Goal: Information Seeking & Learning: Understand process/instructions

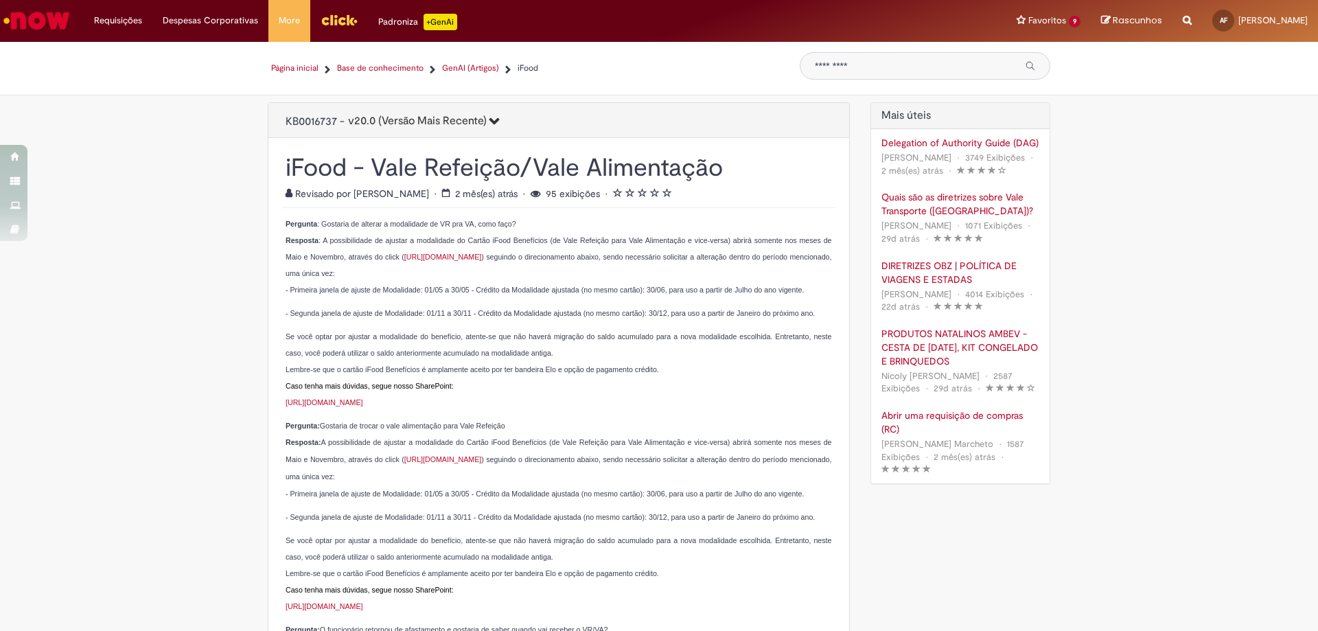
click at [38, 10] on img "Ir para a Homepage" at bounding box center [36, 20] width 71 height 27
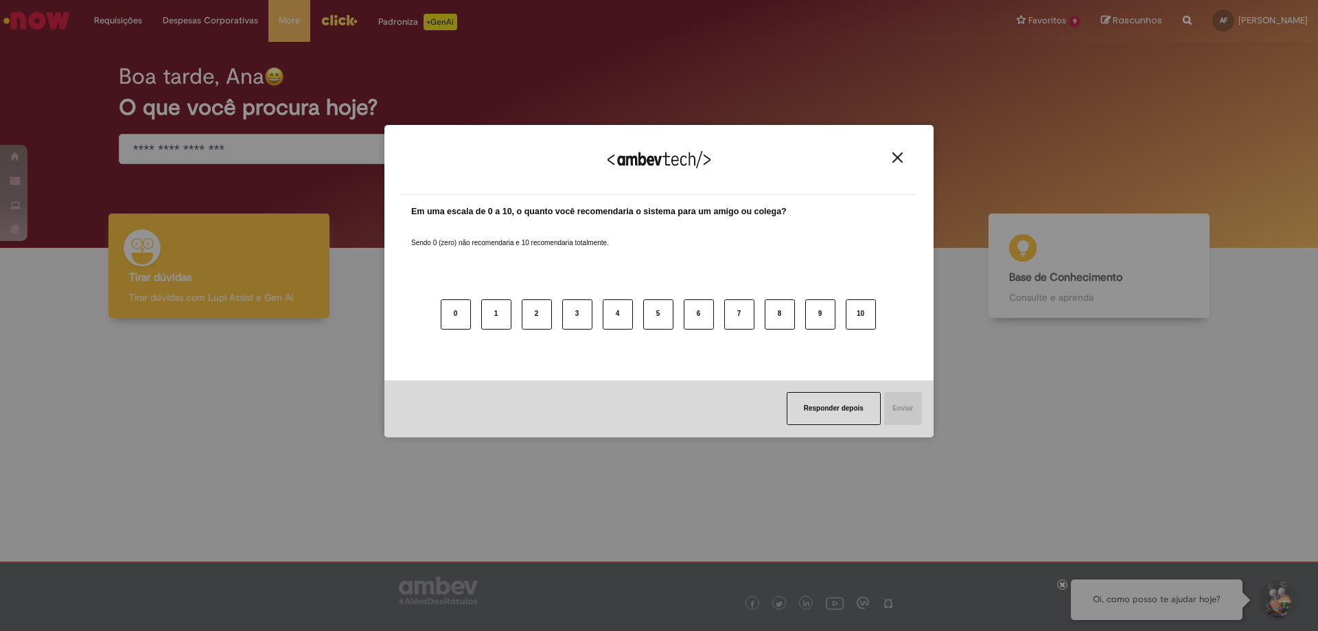
click at [908, 154] on div "Agradecemos seu feedback!" at bounding box center [659, 168] width 516 height 54
click at [889, 148] on div "Agradecemos seu feedback!" at bounding box center [659, 168] width 516 height 54
click at [893, 154] on img "Close" at bounding box center [897, 157] width 10 height 10
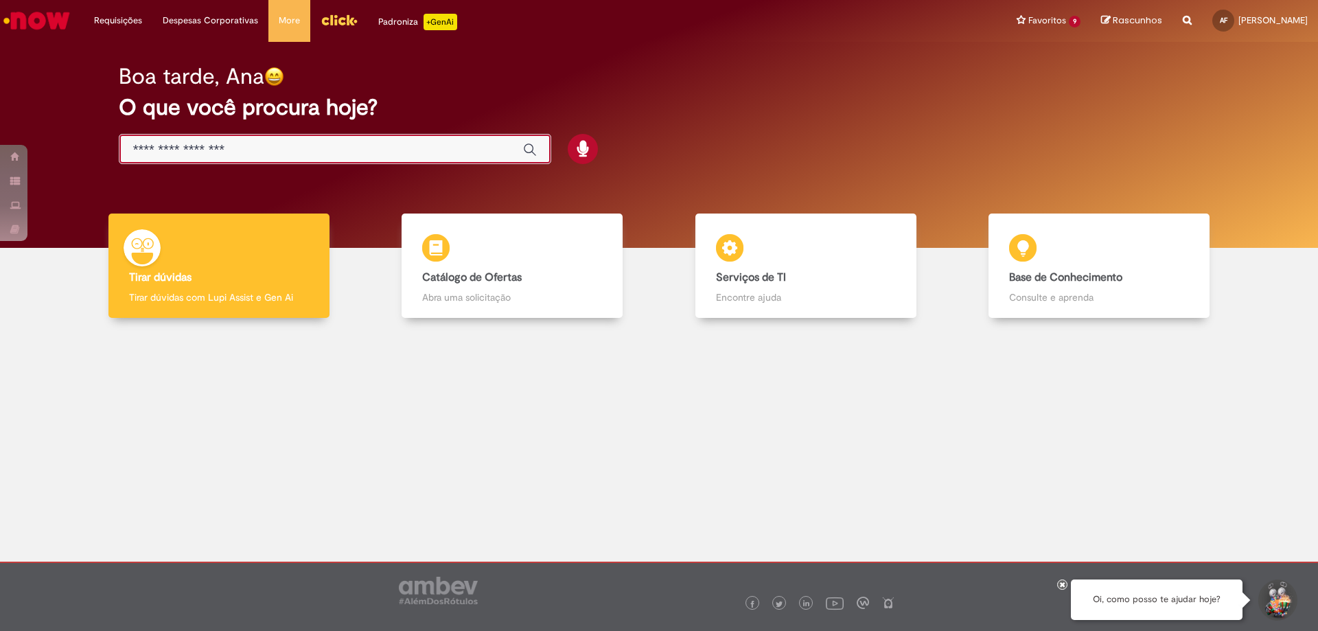
click at [288, 156] on input "Basta digitar aqui" at bounding box center [321, 150] width 376 height 16
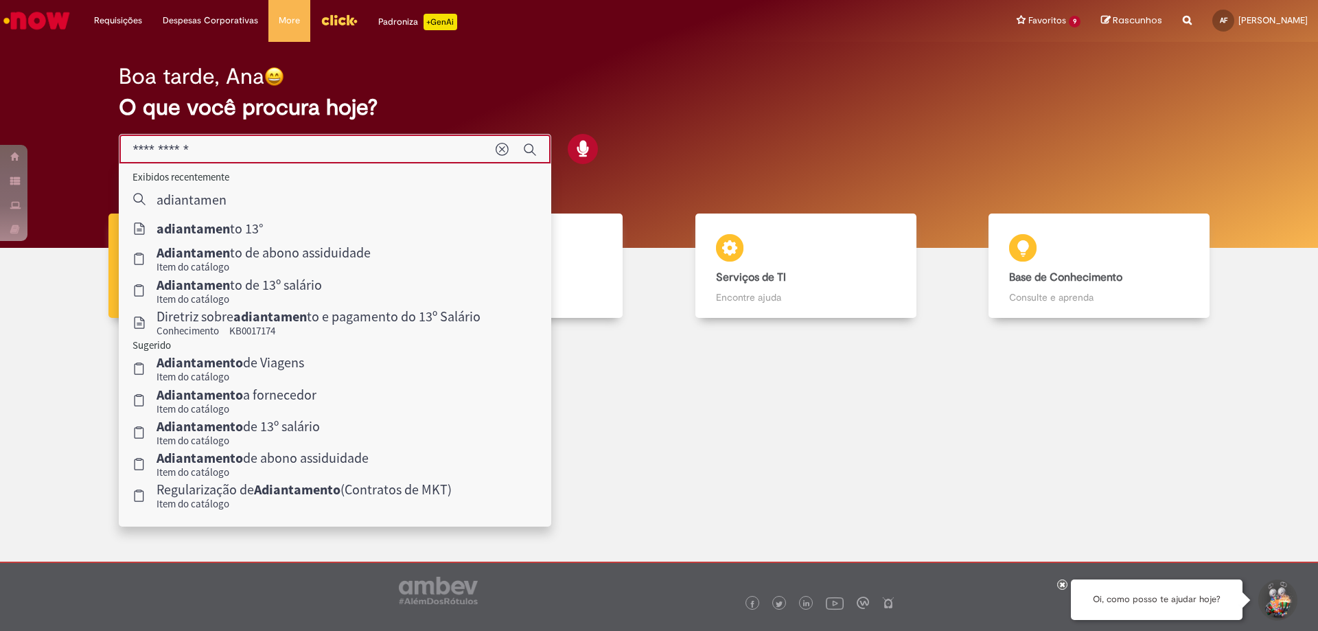
type input "**********"
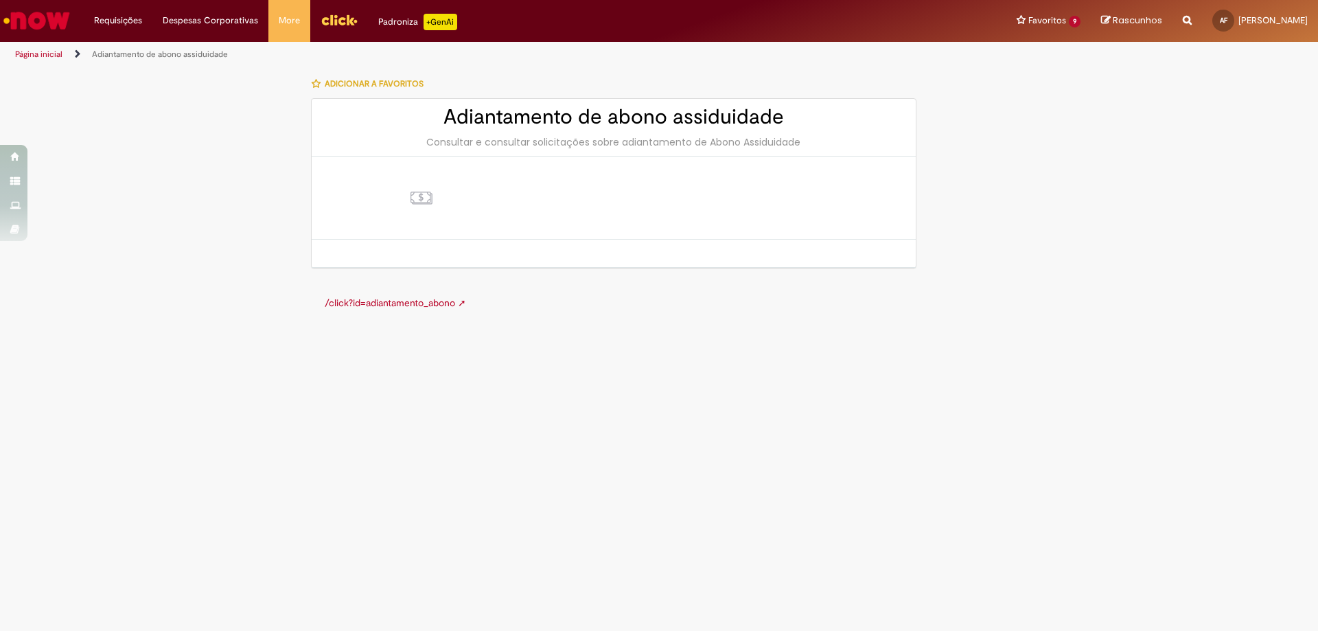
click at [362, 303] on link "/click?id=adiantamento_abono ➚" at bounding box center [395, 302] width 141 height 12
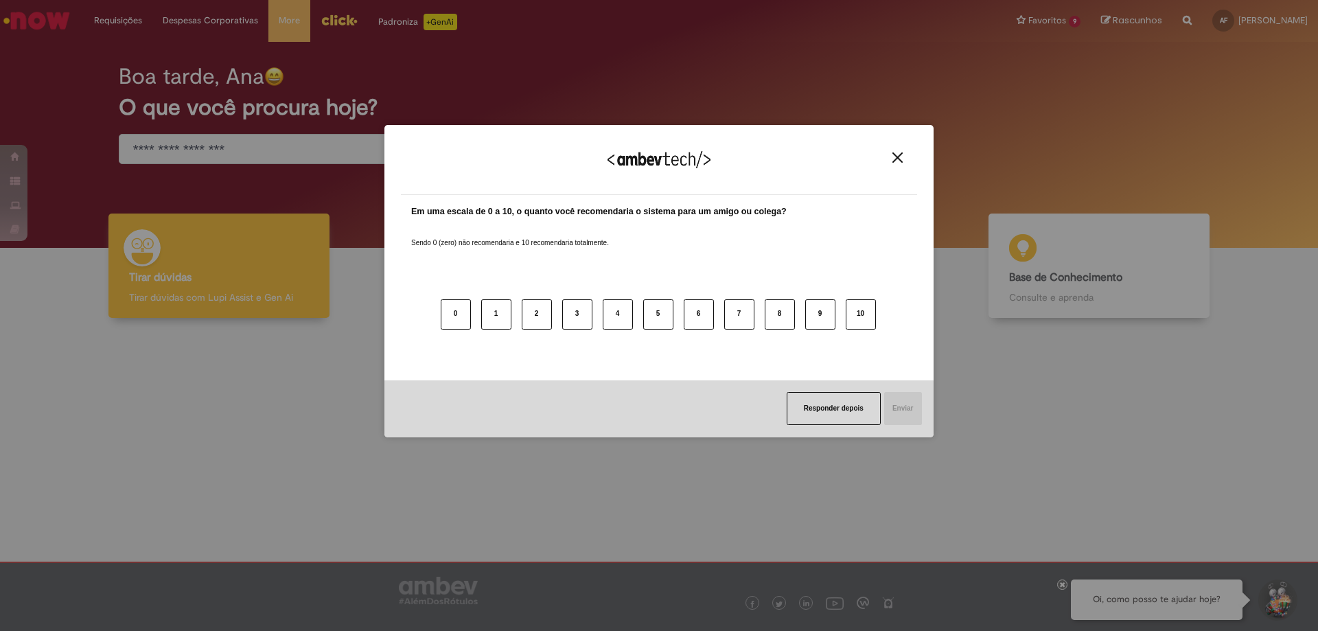
click at [891, 159] on button "Close" at bounding box center [897, 158] width 19 height 12
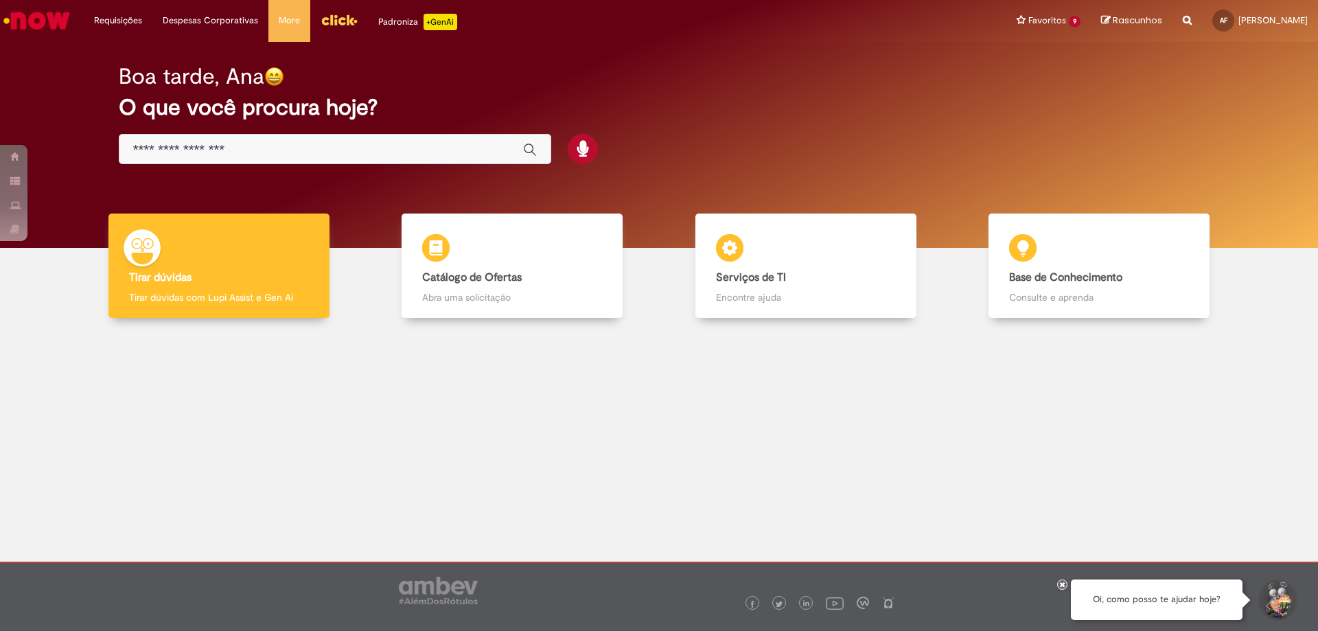
click at [357, 145] on input "Basta digitar aqui" at bounding box center [321, 150] width 376 height 16
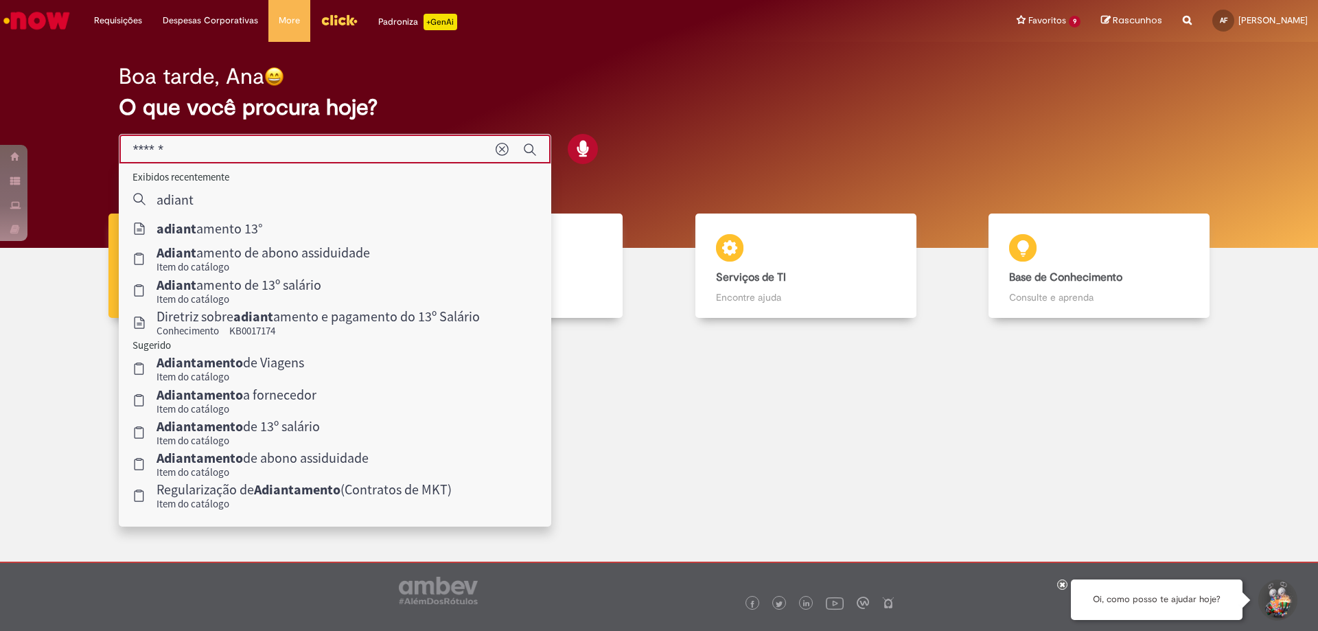
type input "*******"
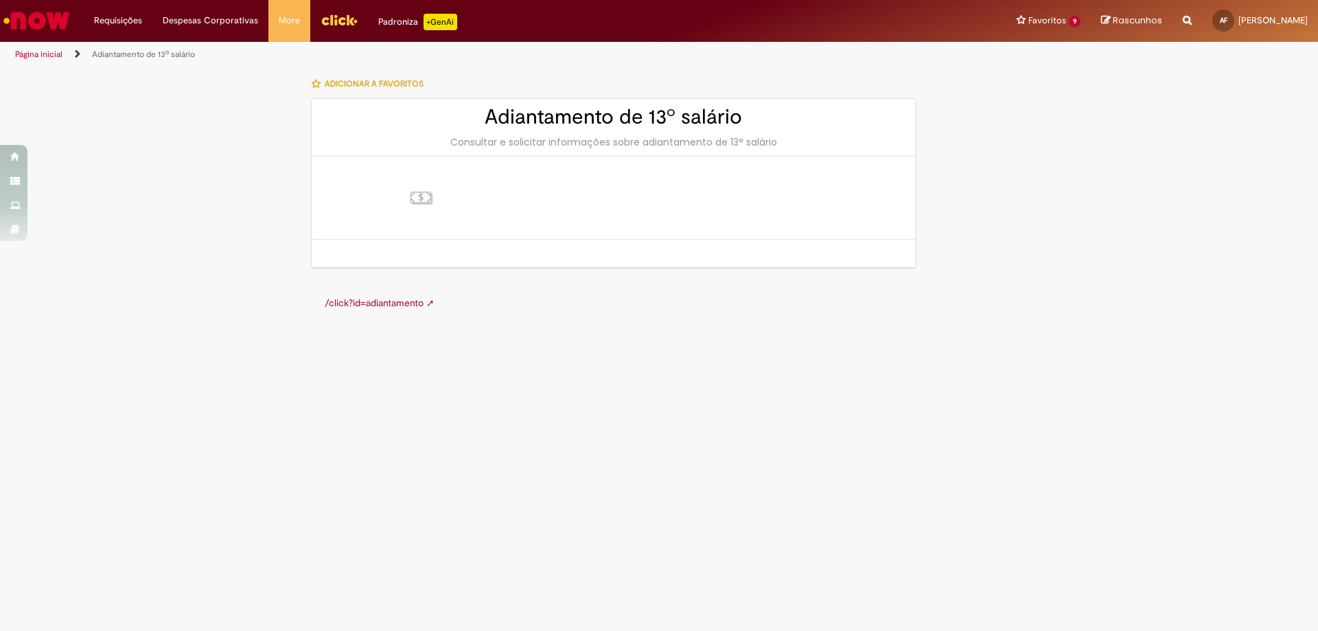
click at [397, 296] on link "/click?id=adiantamento ➚" at bounding box center [380, 302] width 110 height 12
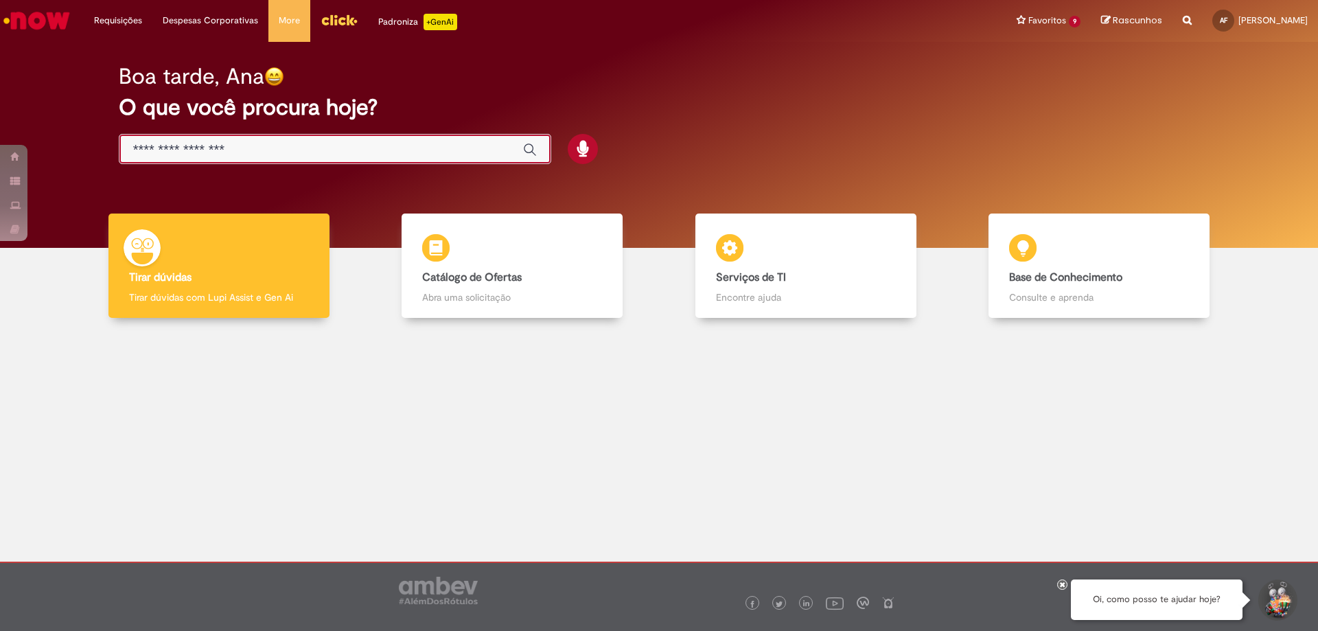
click at [259, 148] on input "Basta digitar aqui" at bounding box center [321, 150] width 376 height 16
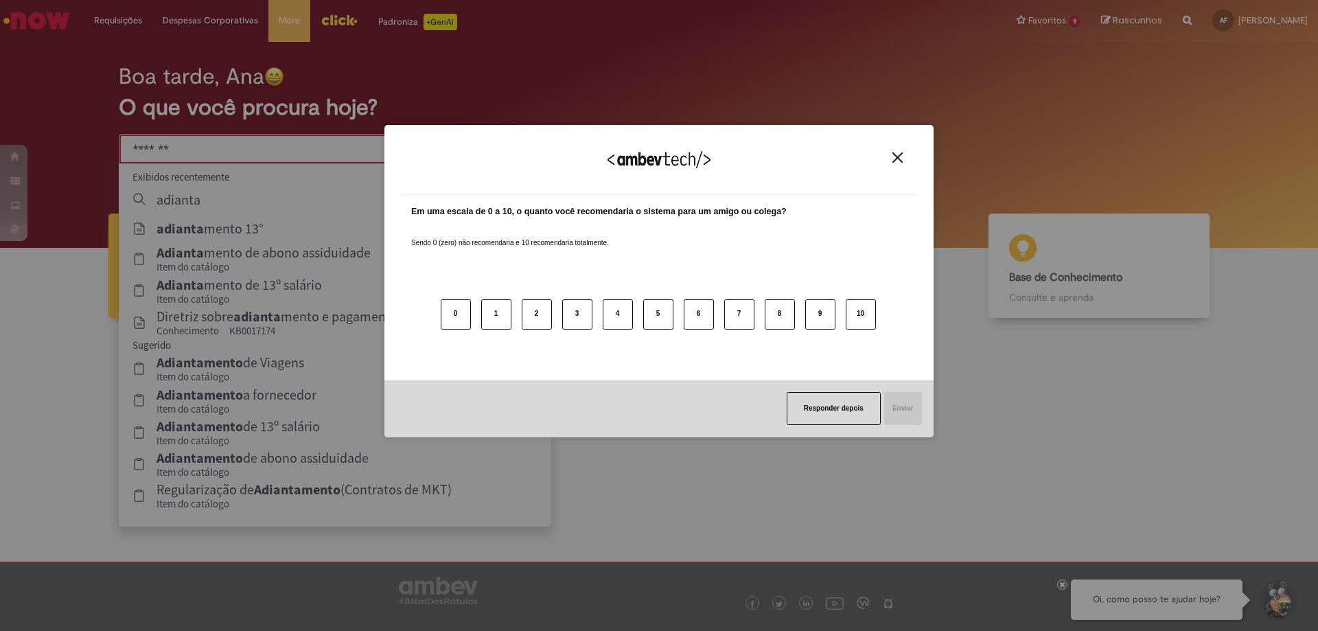
type input "*******"
click at [896, 160] on img "Close" at bounding box center [897, 157] width 10 height 10
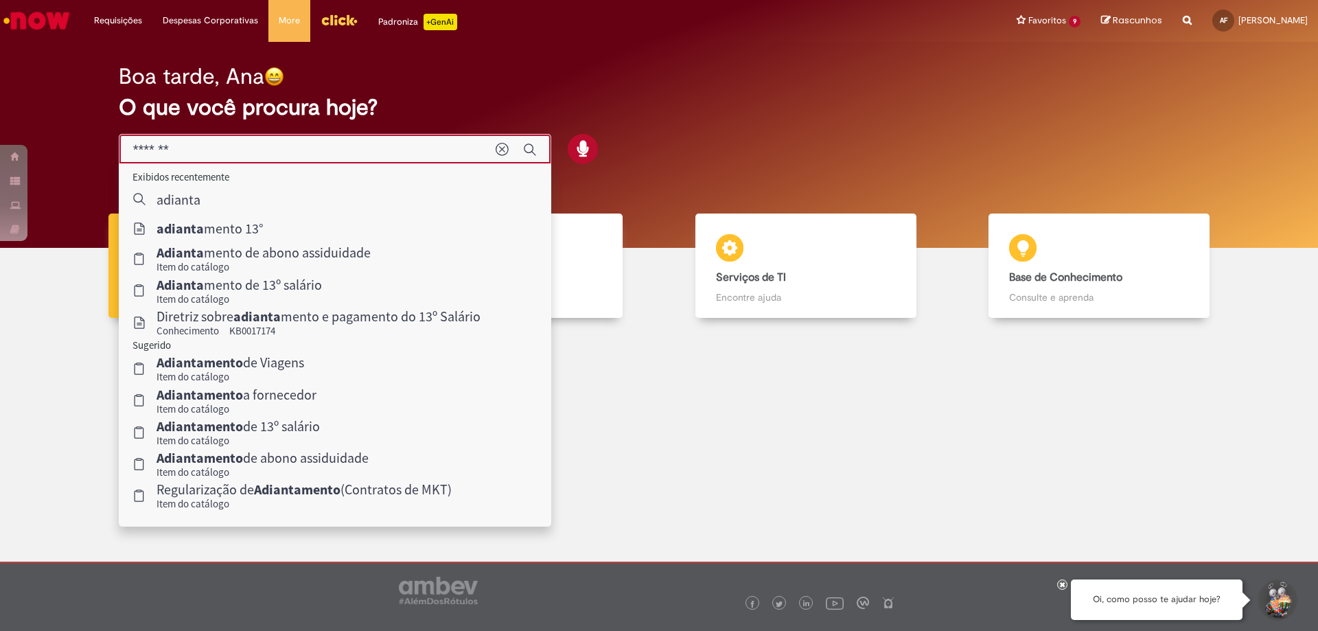
click at [222, 143] on input "*******" at bounding box center [307, 150] width 349 height 16
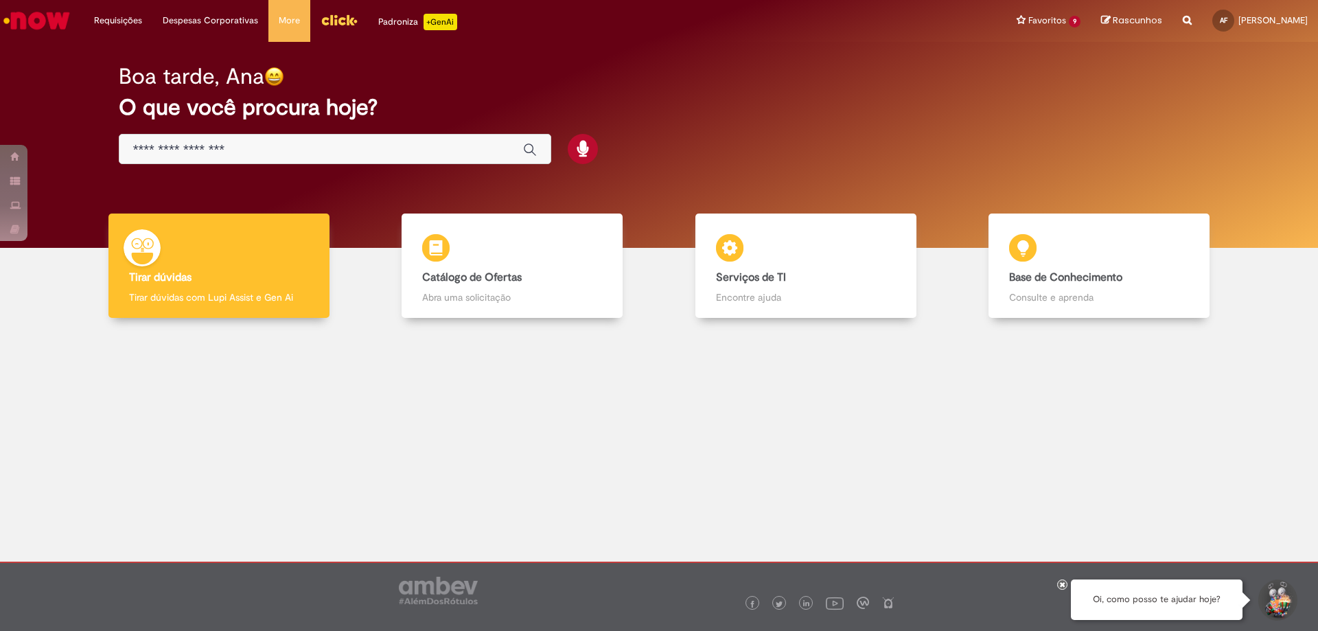
click at [253, 140] on div "Global" at bounding box center [335, 149] width 432 height 31
click at [239, 154] on input "Basta digitar aqui" at bounding box center [321, 150] width 376 height 16
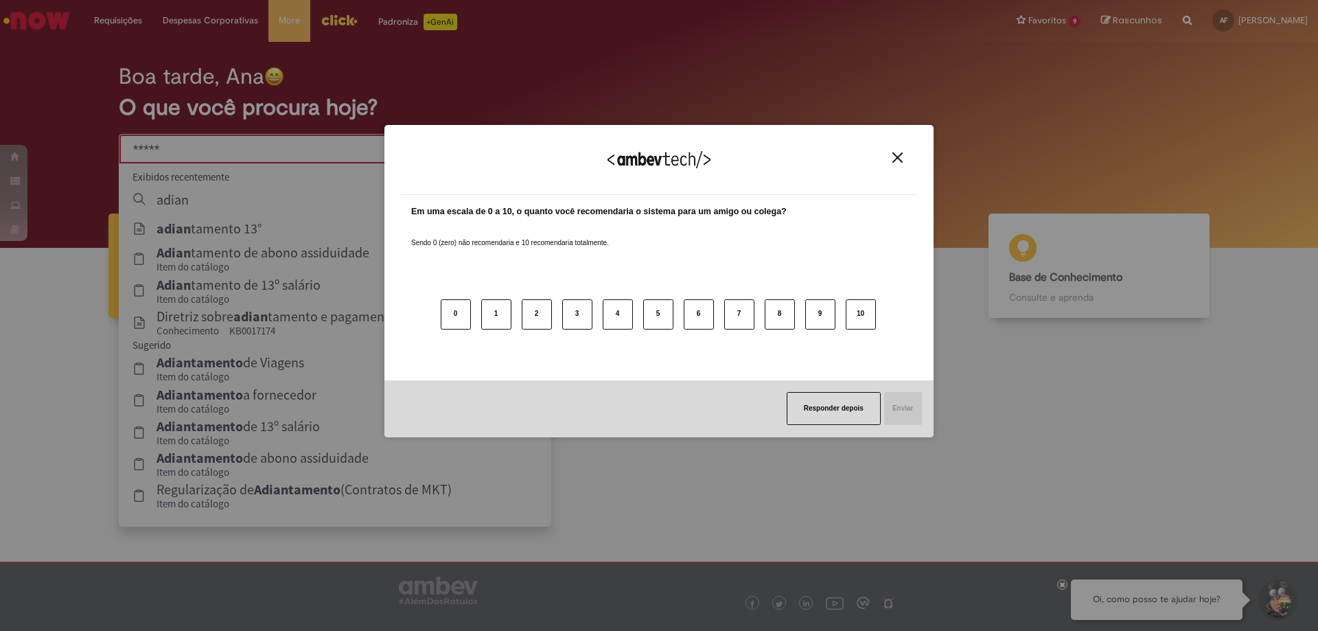
click at [901, 159] on img "Close" at bounding box center [897, 157] width 10 height 10
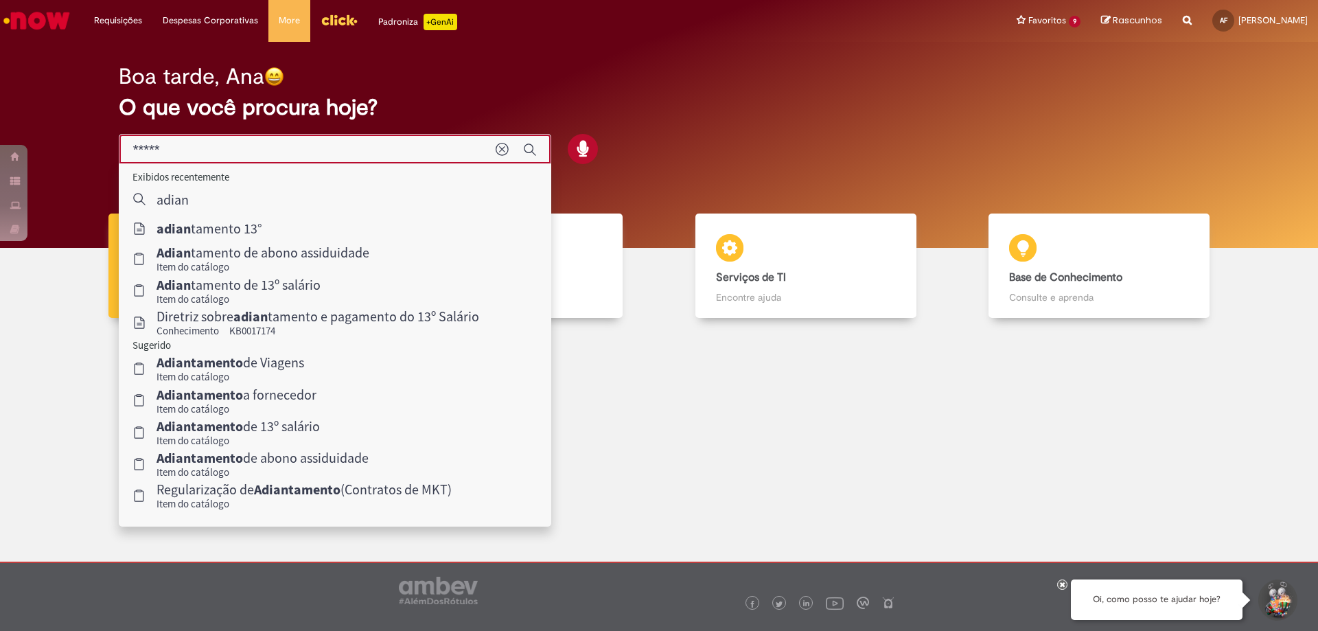
click at [288, 151] on input "*****" at bounding box center [307, 150] width 349 height 16
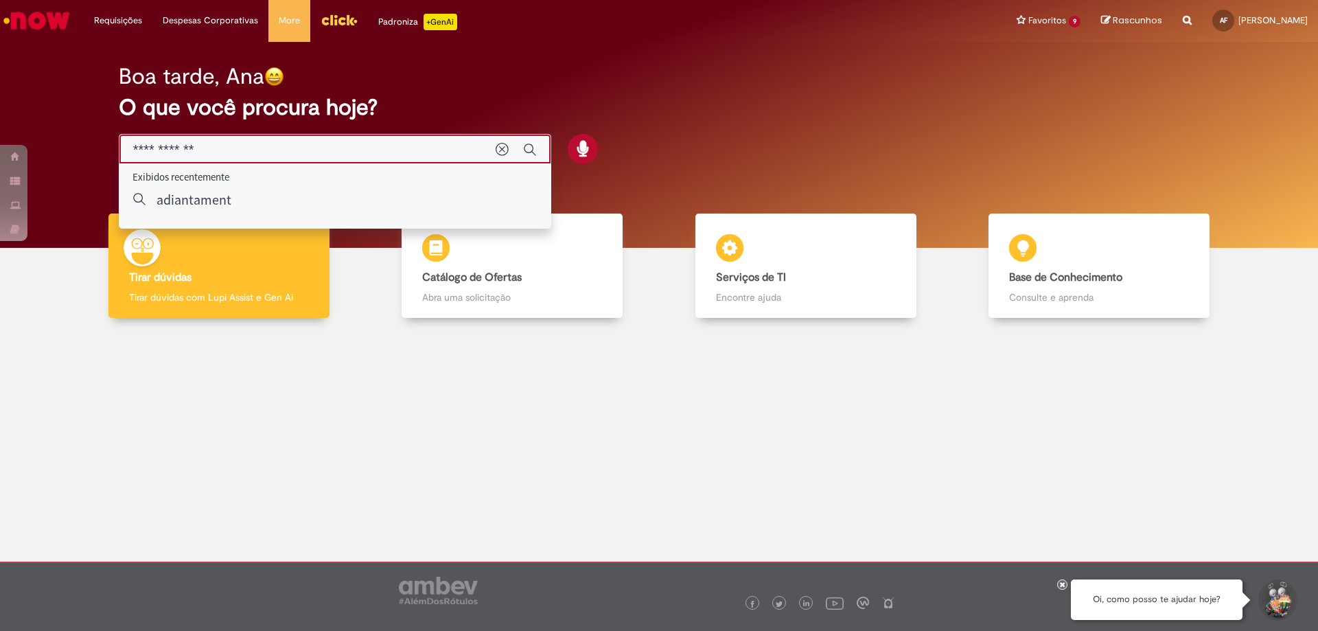
type input "**********"
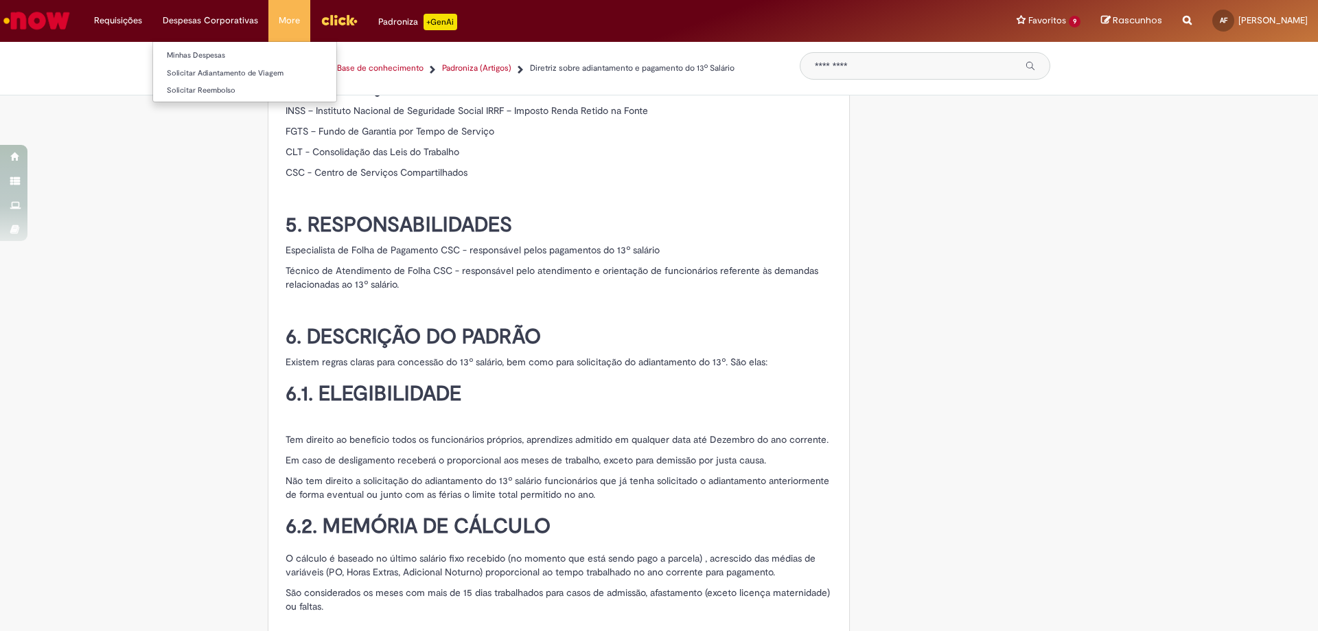
scroll to position [335, 0]
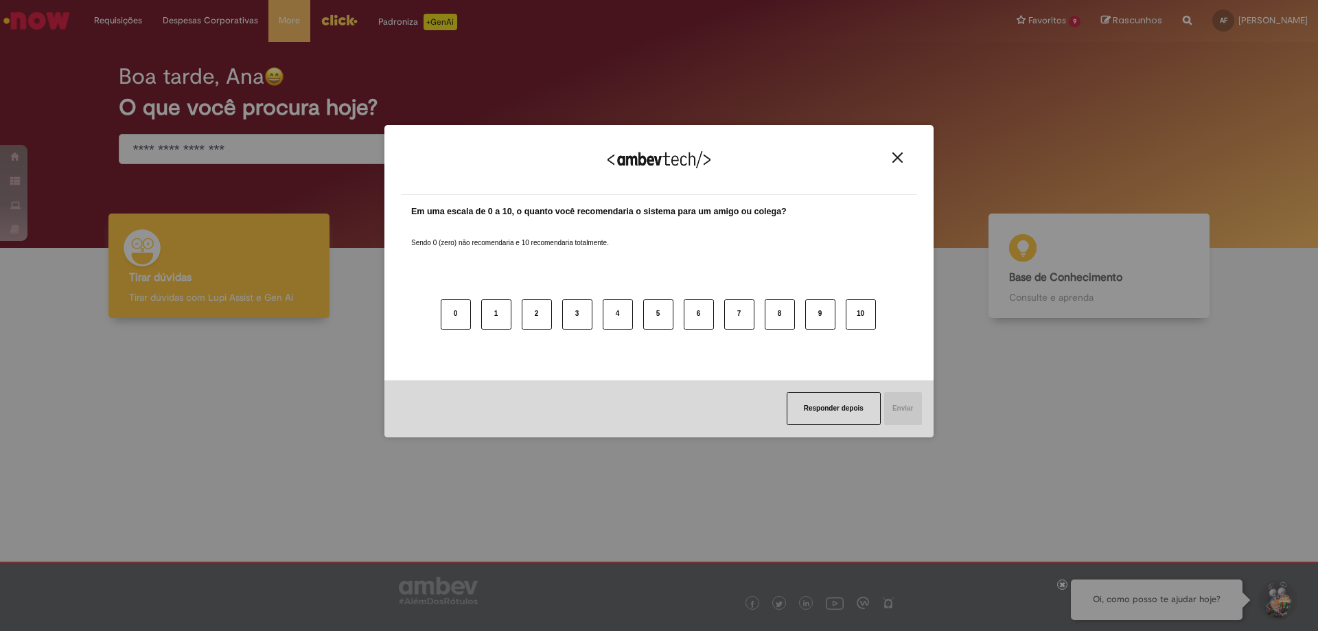
click at [889, 145] on div "Agradecemos seu feedback!" at bounding box center [659, 168] width 516 height 54
click at [894, 153] on img "Close" at bounding box center [897, 157] width 10 height 10
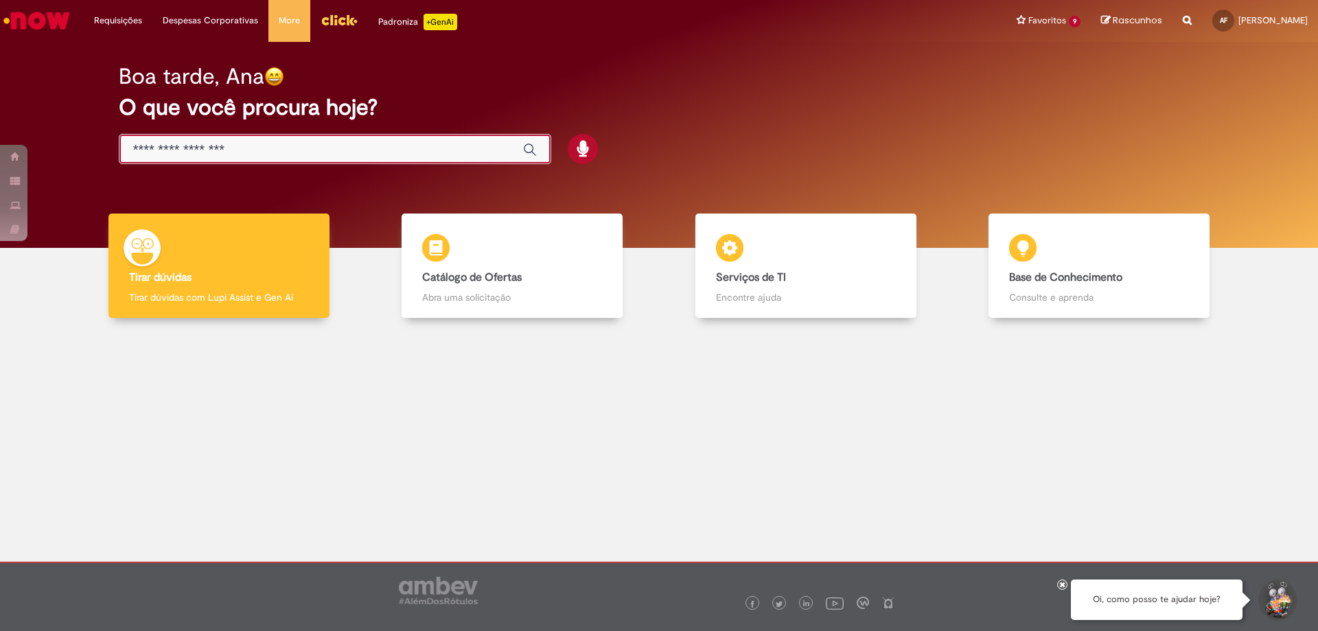
click at [333, 150] on input "Basta digitar aqui" at bounding box center [321, 150] width 376 height 16
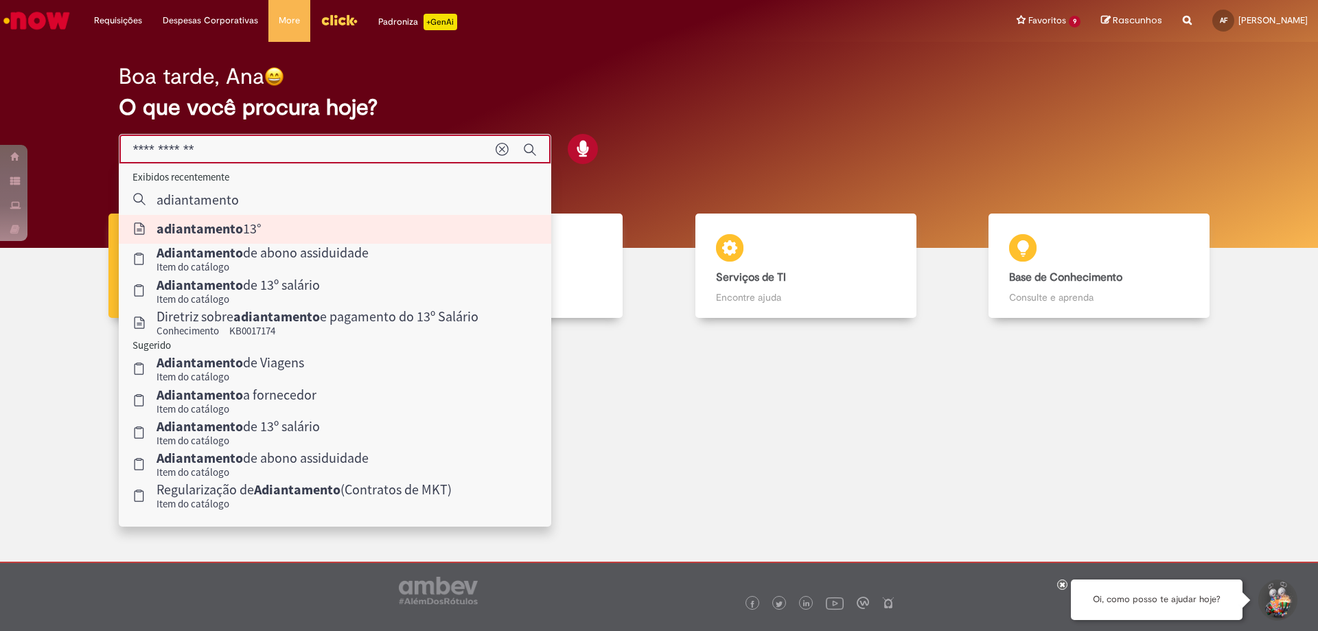
type input "**********"
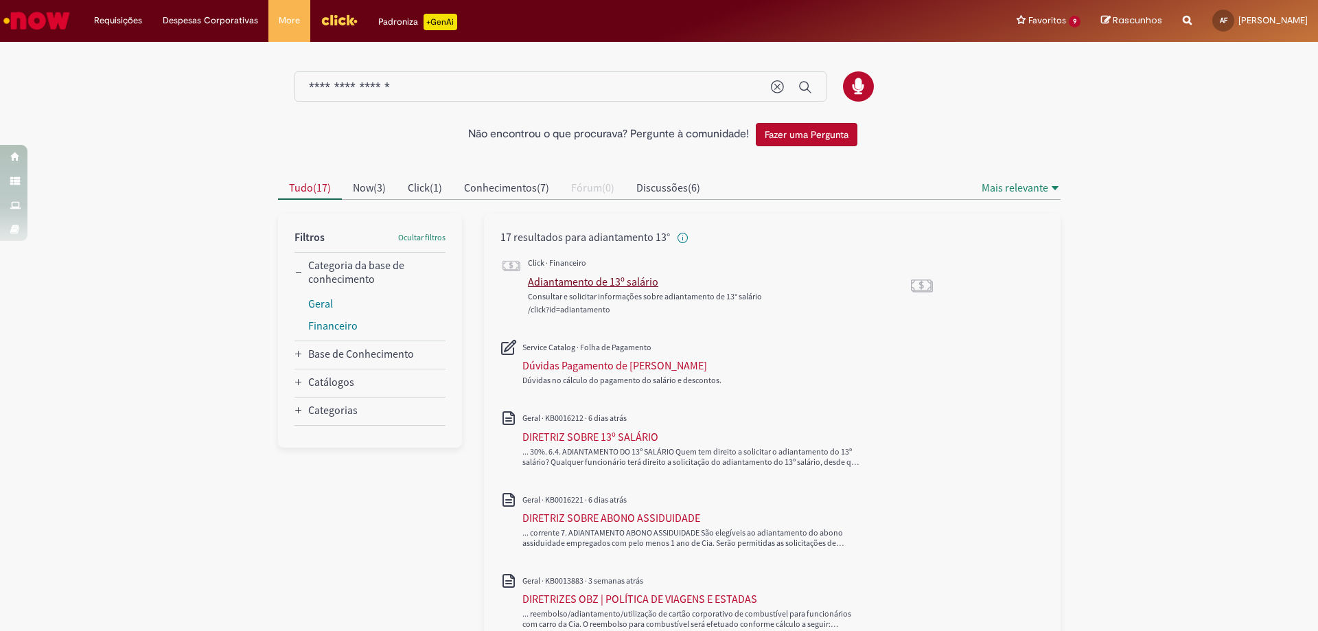
click at [600, 281] on div "Adiantamento de 13º salário" at bounding box center [593, 281] width 130 height 14
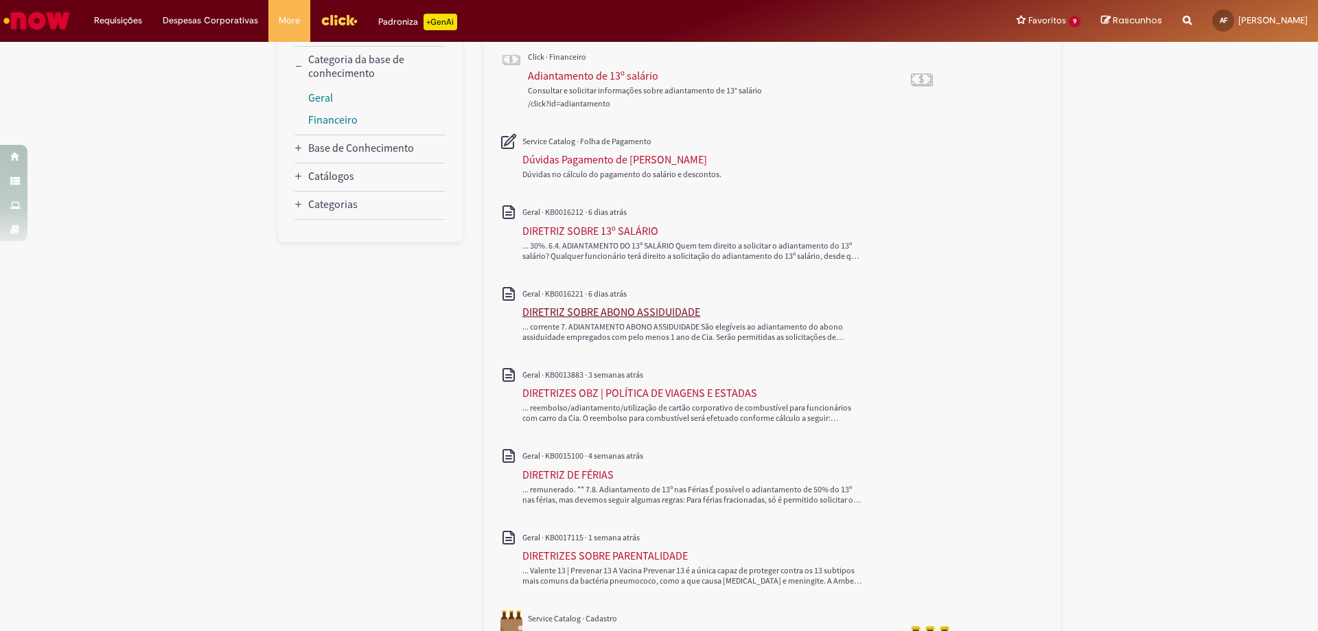
click at [570, 312] on div "DIRETRIZ SOBRE ABONO ASSIDUIDADE" at bounding box center [611, 312] width 178 height 14
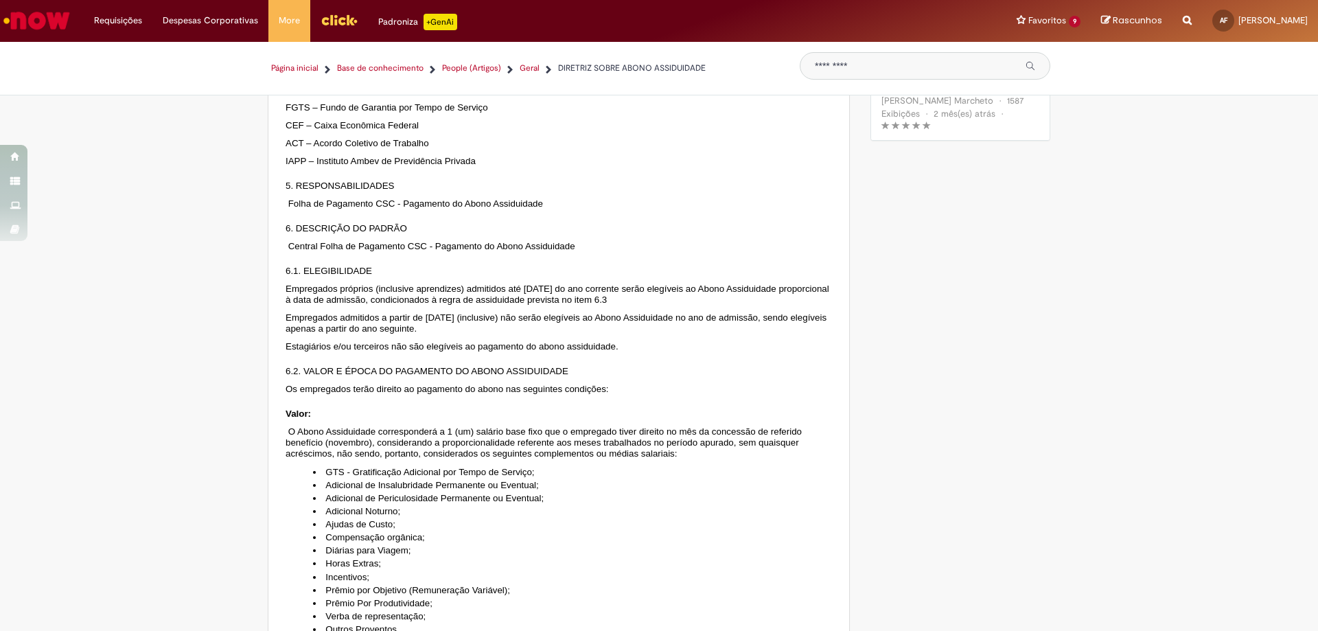
scroll to position [69, 0]
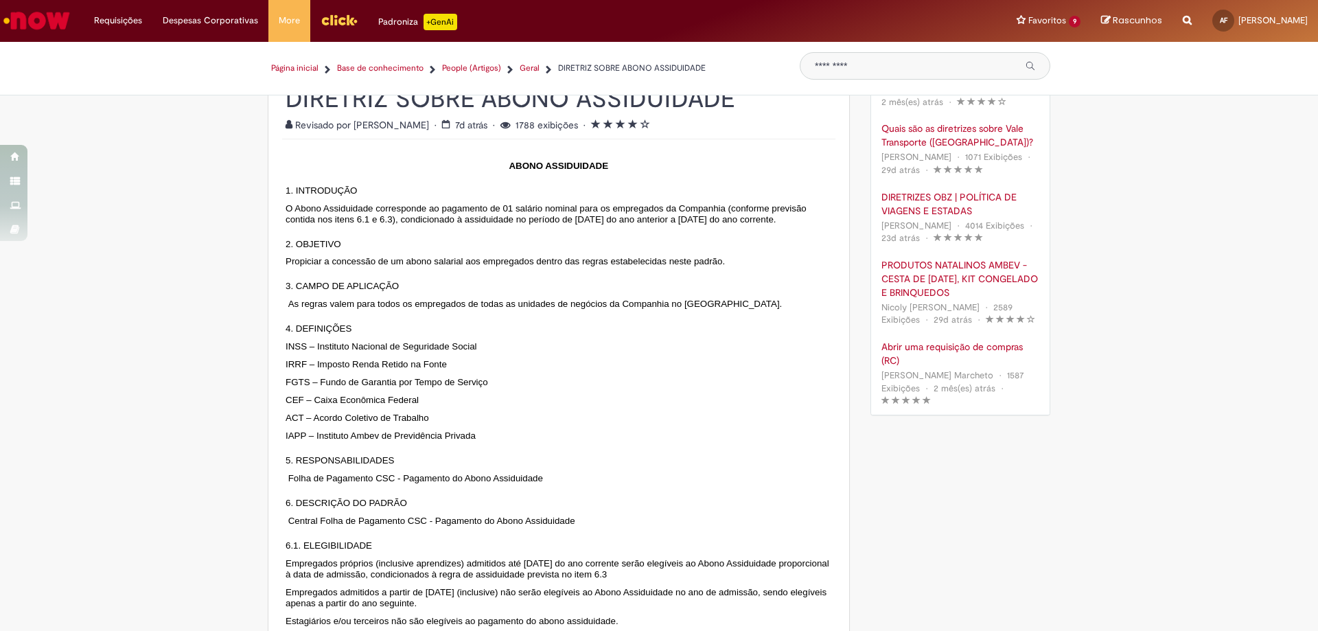
click at [54, 21] on img "Ir para a Homepage" at bounding box center [36, 20] width 71 height 27
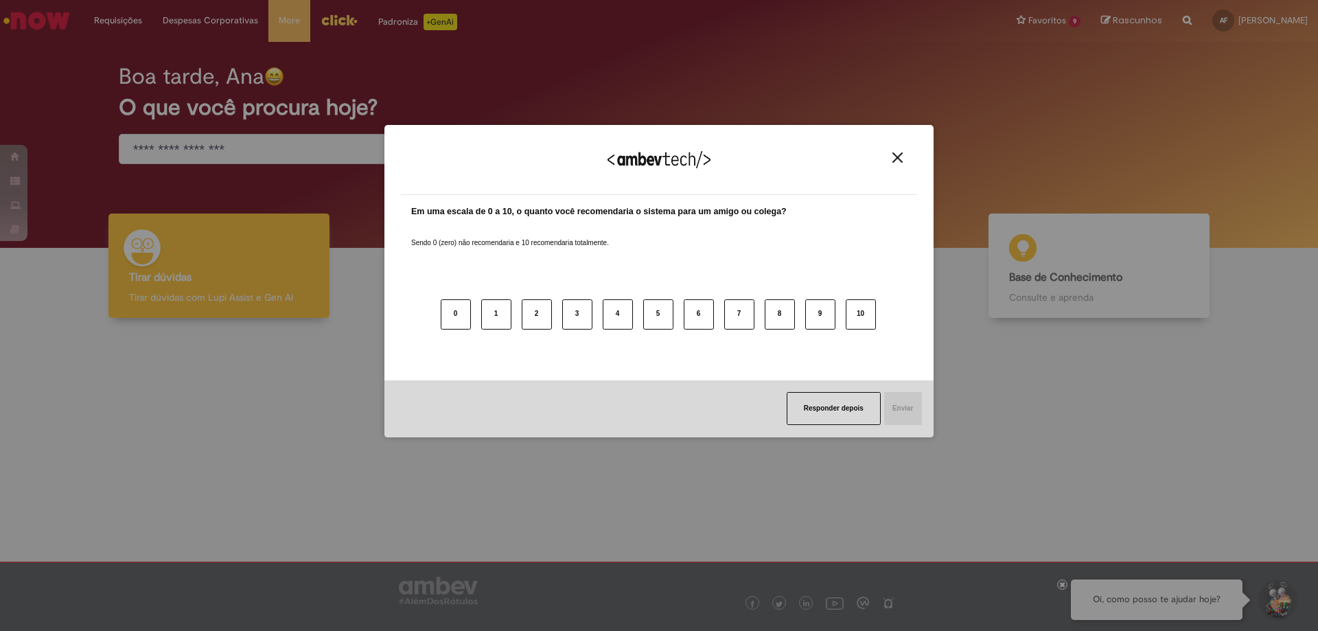
click at [898, 153] on img "Close" at bounding box center [897, 157] width 10 height 10
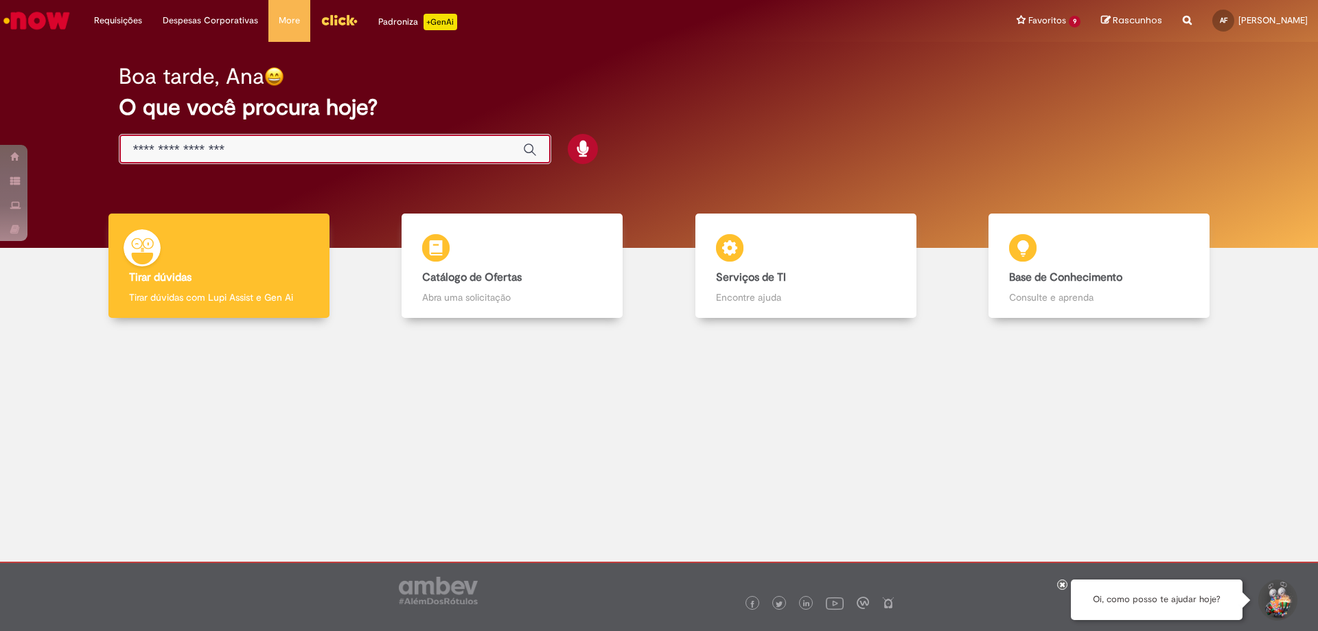
click at [329, 157] on input "Basta digitar aqui" at bounding box center [321, 150] width 376 height 16
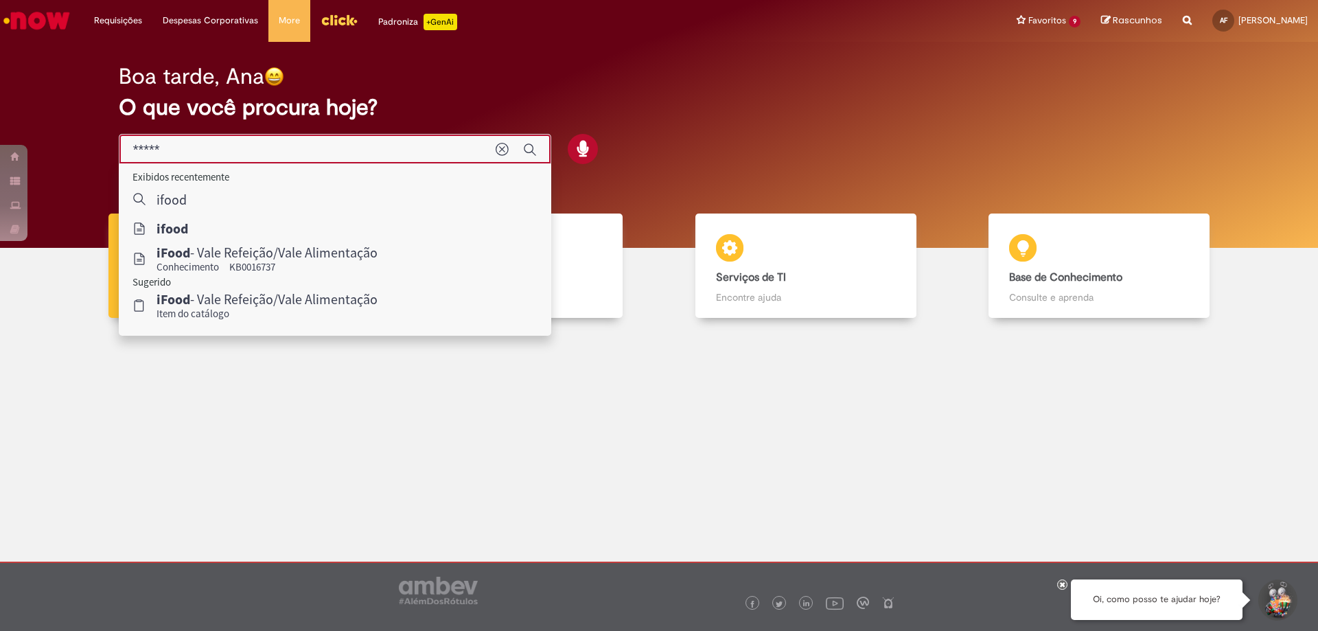
type input "*****"
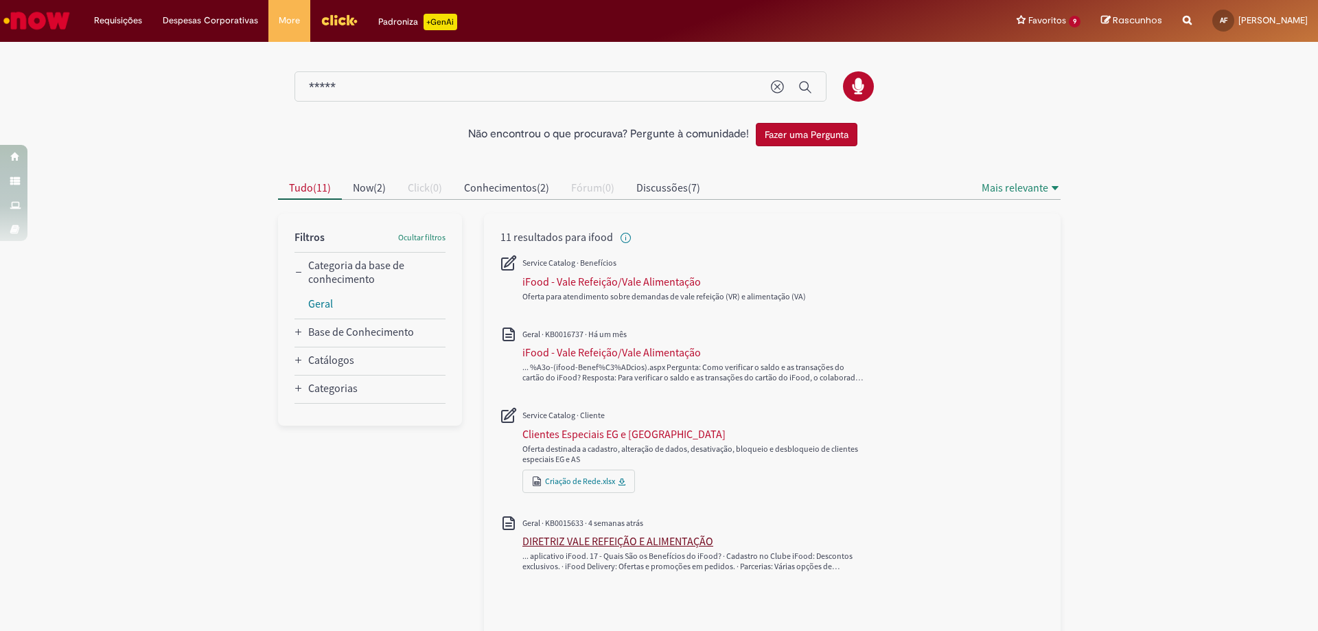
scroll to position [9, 0]
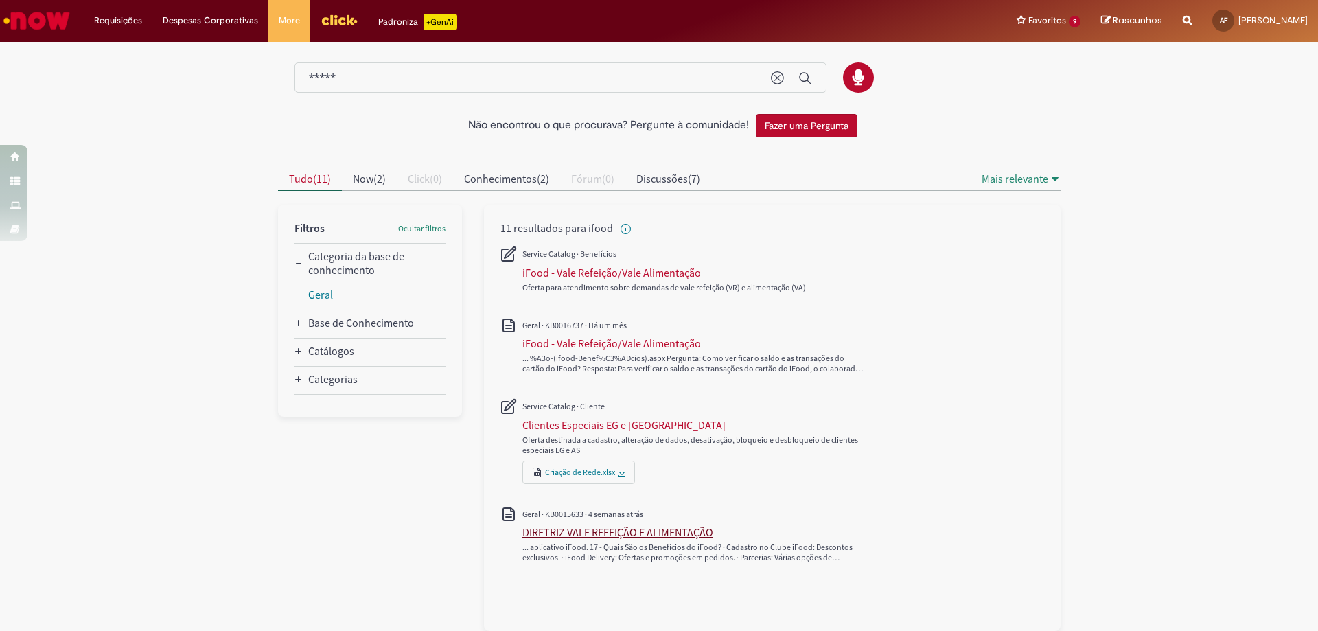
click at [635, 532] on div "DIRETRIZ VALE REFEIÇÃO E ALIMENTAÇÃO" at bounding box center [617, 532] width 191 height 14
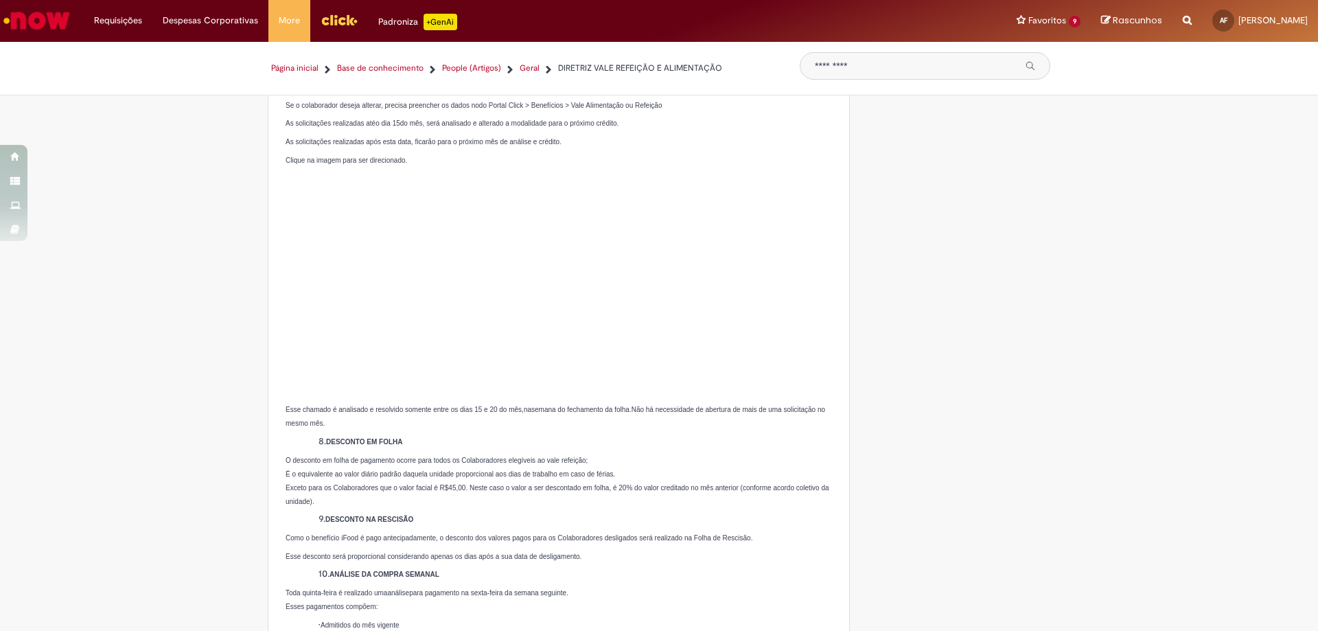
scroll to position [1029, 0]
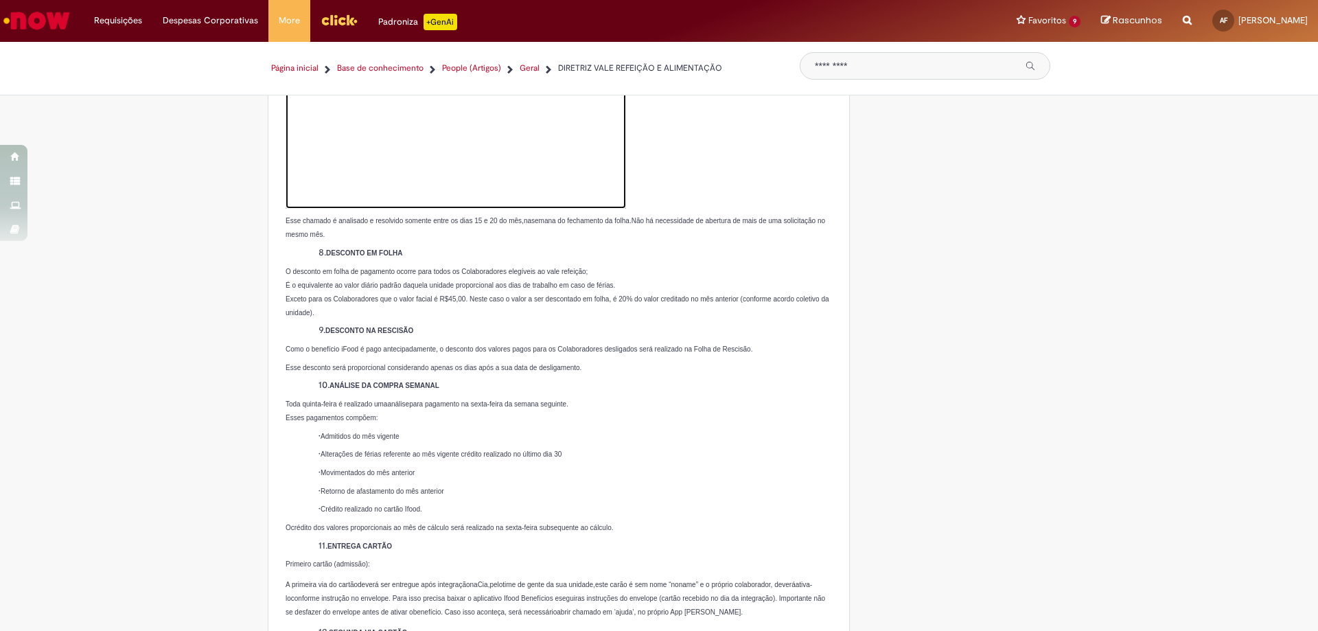
click at [543, 162] on img at bounding box center [455, 100] width 340 height 218
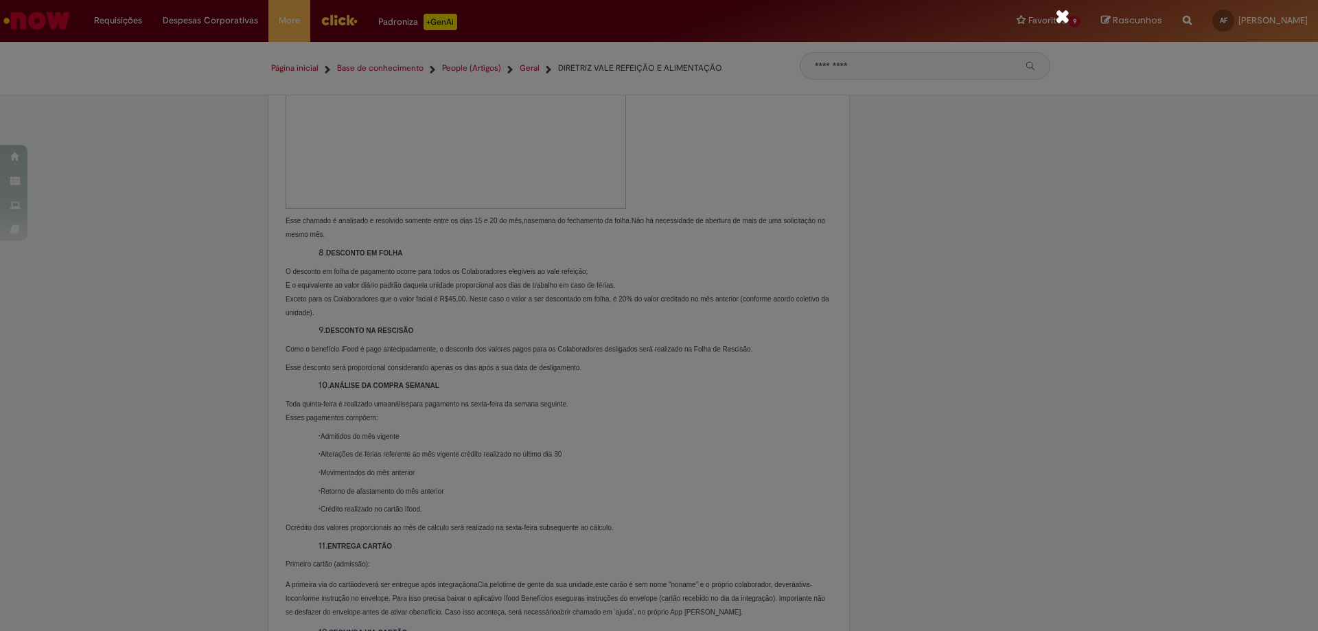
click at [463, 29] on img "Image Preview" at bounding box center [658, 29] width 821 height 0
click at [1130, 260] on div at bounding box center [659, 315] width 1318 height 631
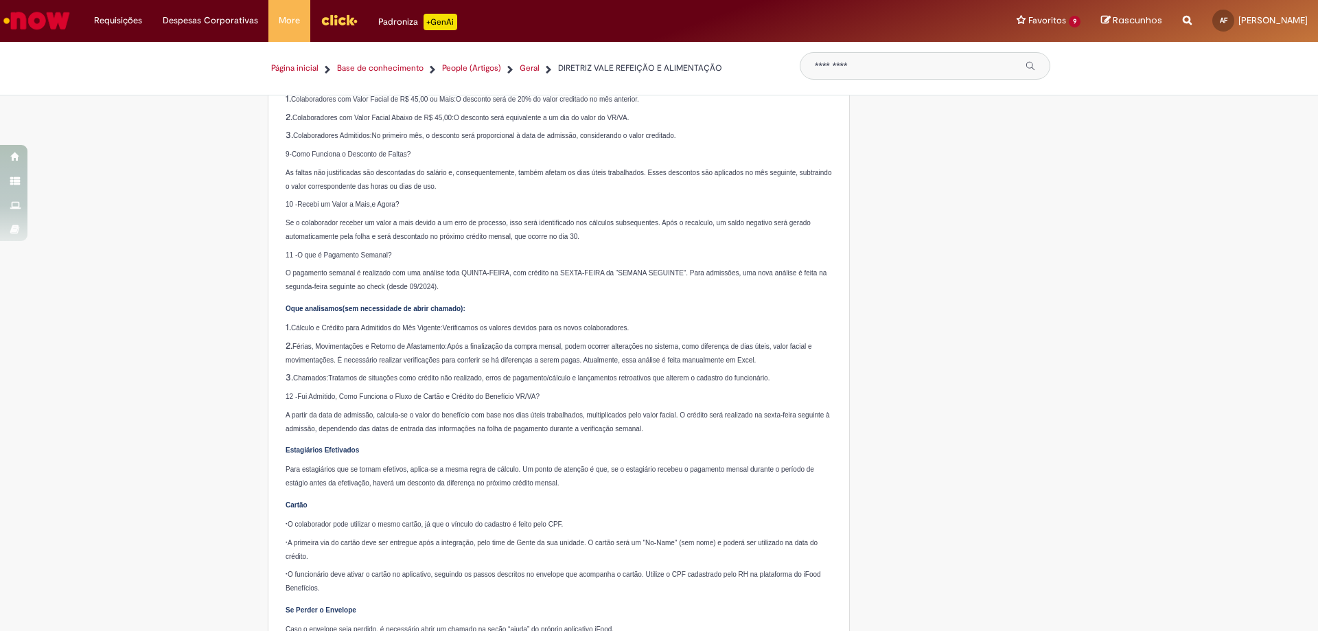
scroll to position [4863, 0]
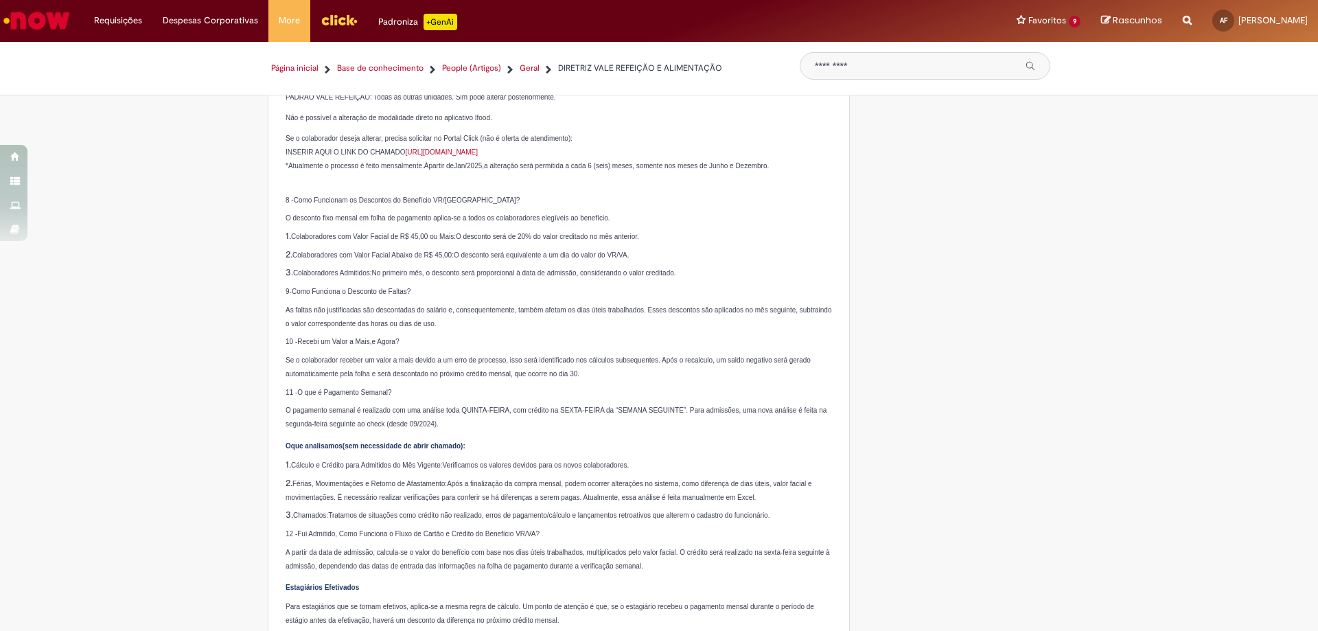
click at [465, 156] on span "[URL][DOMAIN_NAME]" at bounding box center [441, 152] width 73 height 8
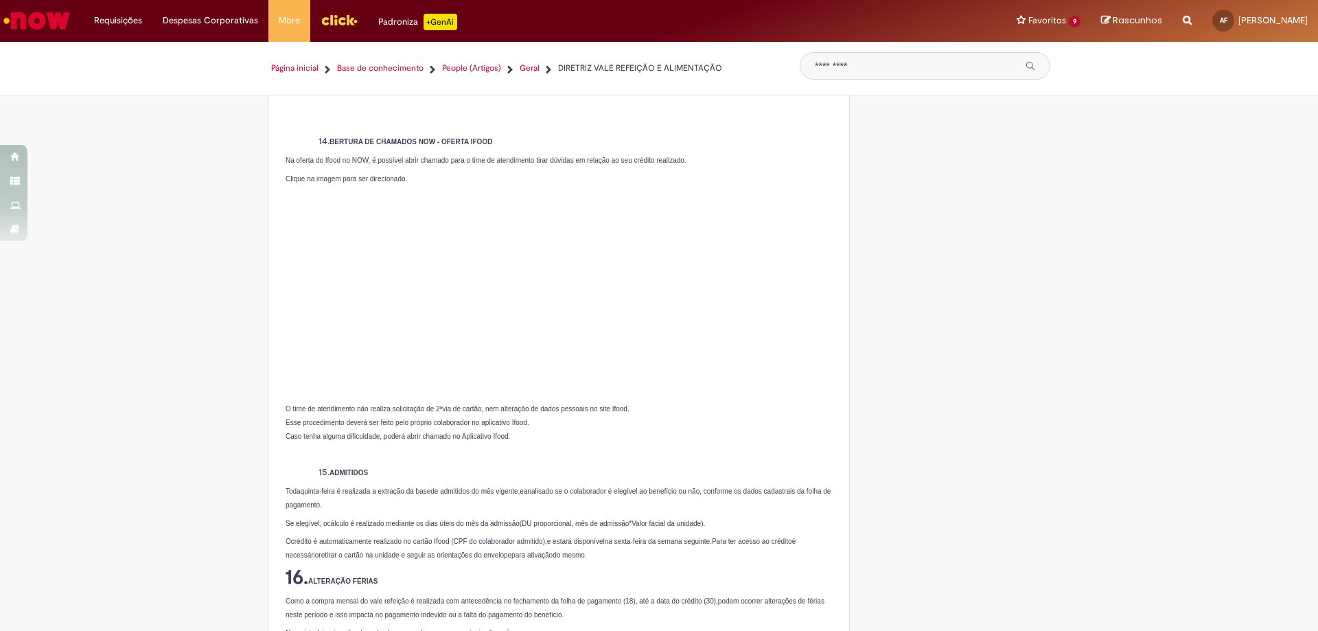
scroll to position [3774, 0]
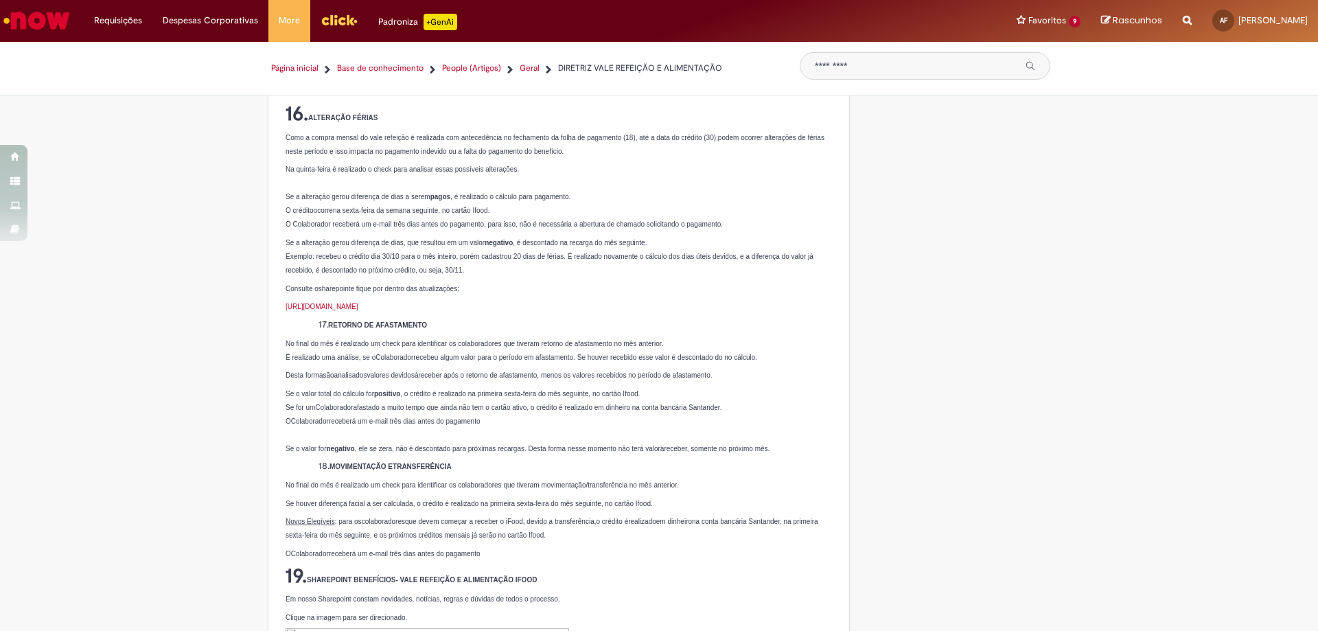
click at [473, 125] on h2 "16. ALTERAÇÃO FÉRIAS" at bounding box center [558, 113] width 546 height 23
